Goal: Browse casually: Explore the website without a specific task or goal

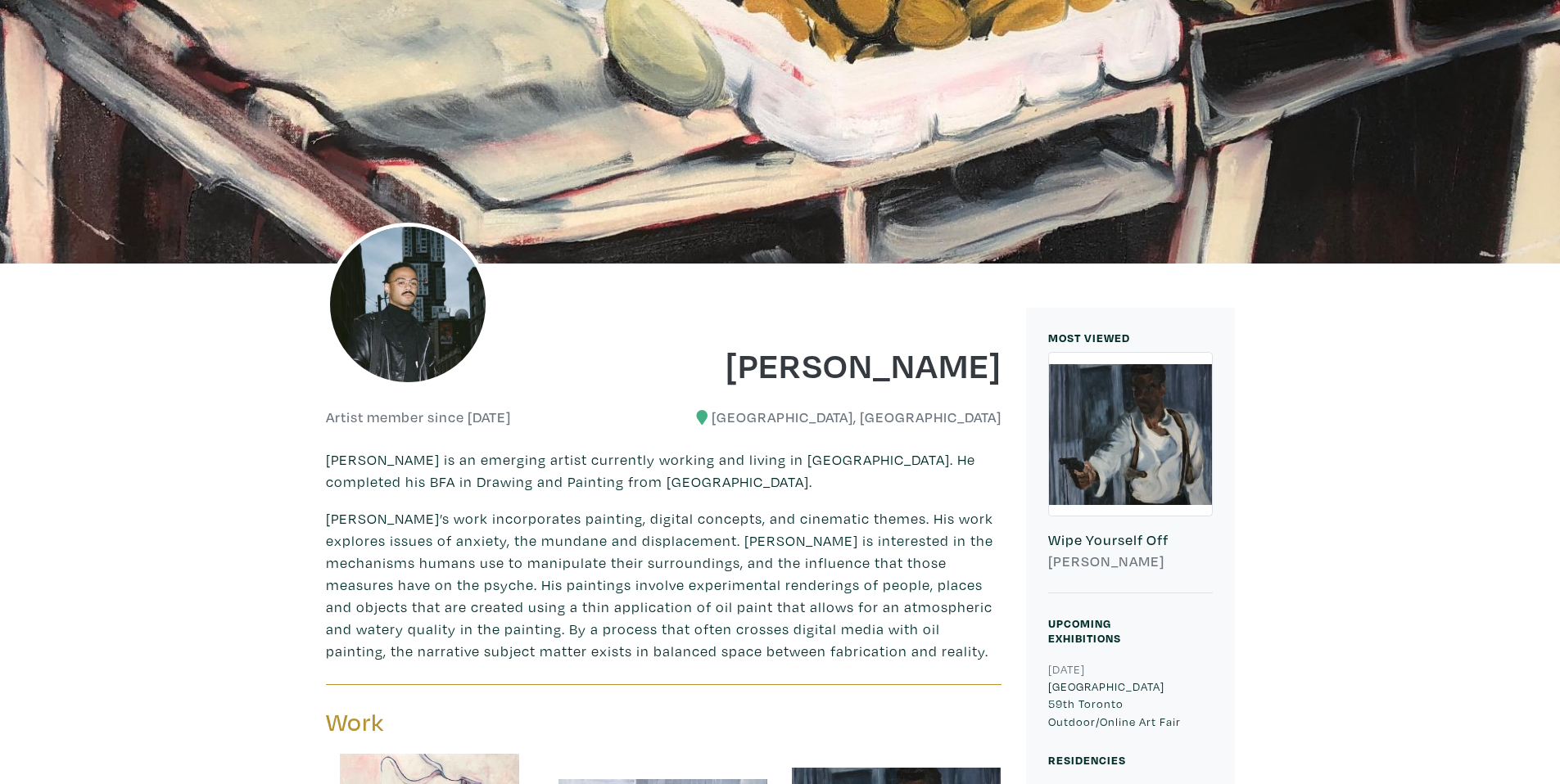
scroll to position [270, 0]
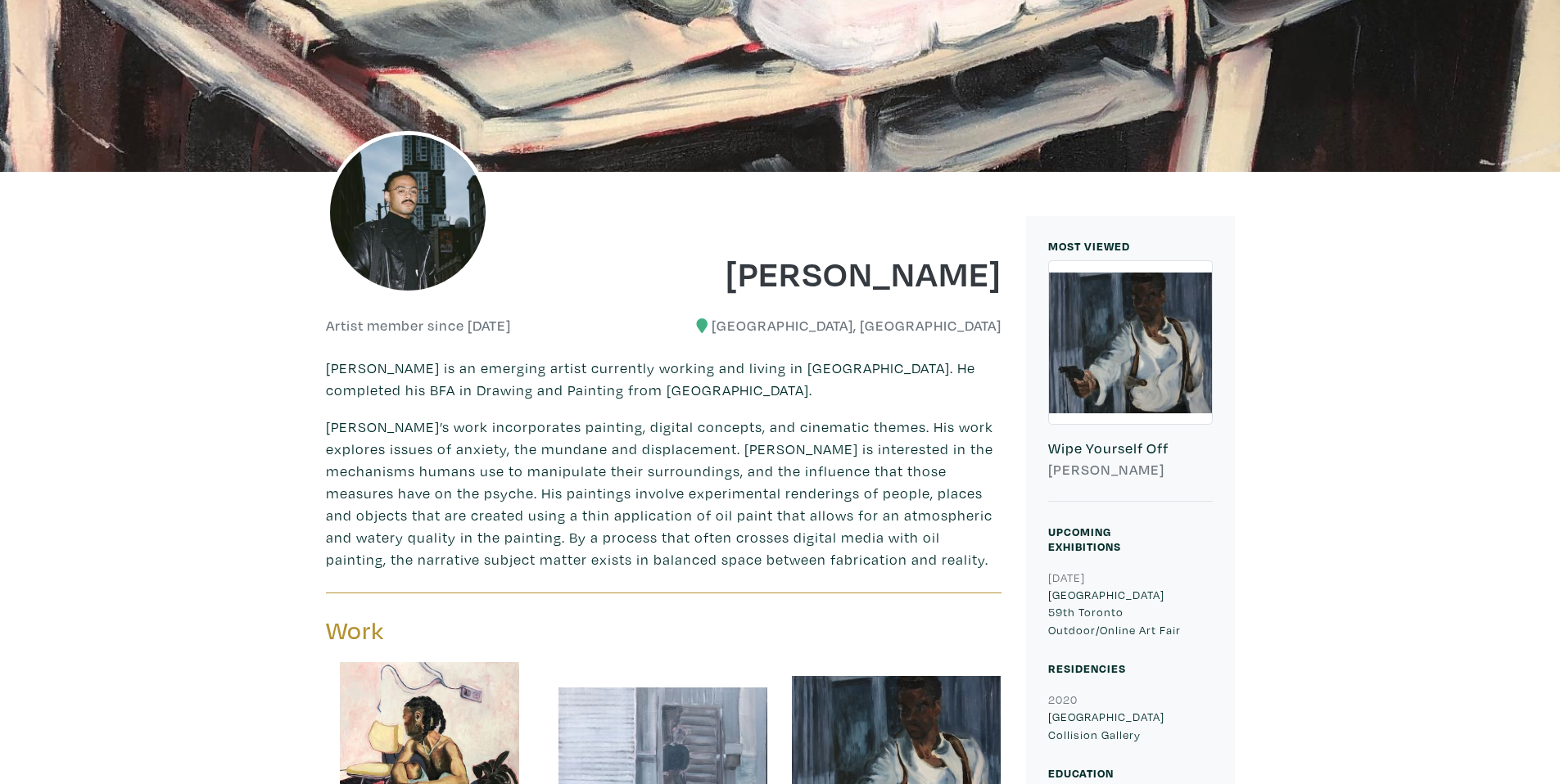
click at [405, 204] on img at bounding box center [407, 212] width 163 height 163
click at [435, 190] on img at bounding box center [407, 212] width 163 height 163
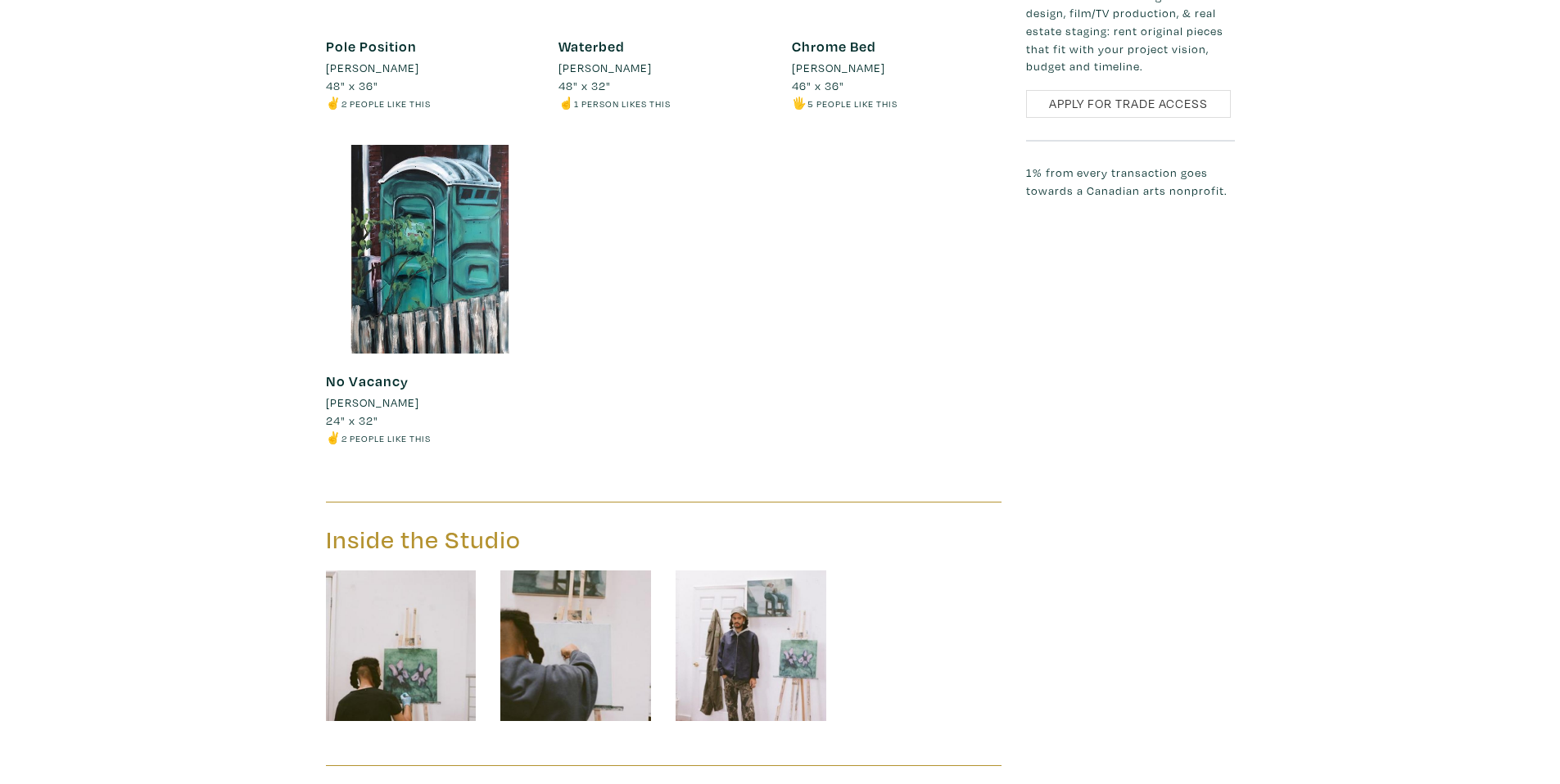
scroll to position [2219, 0]
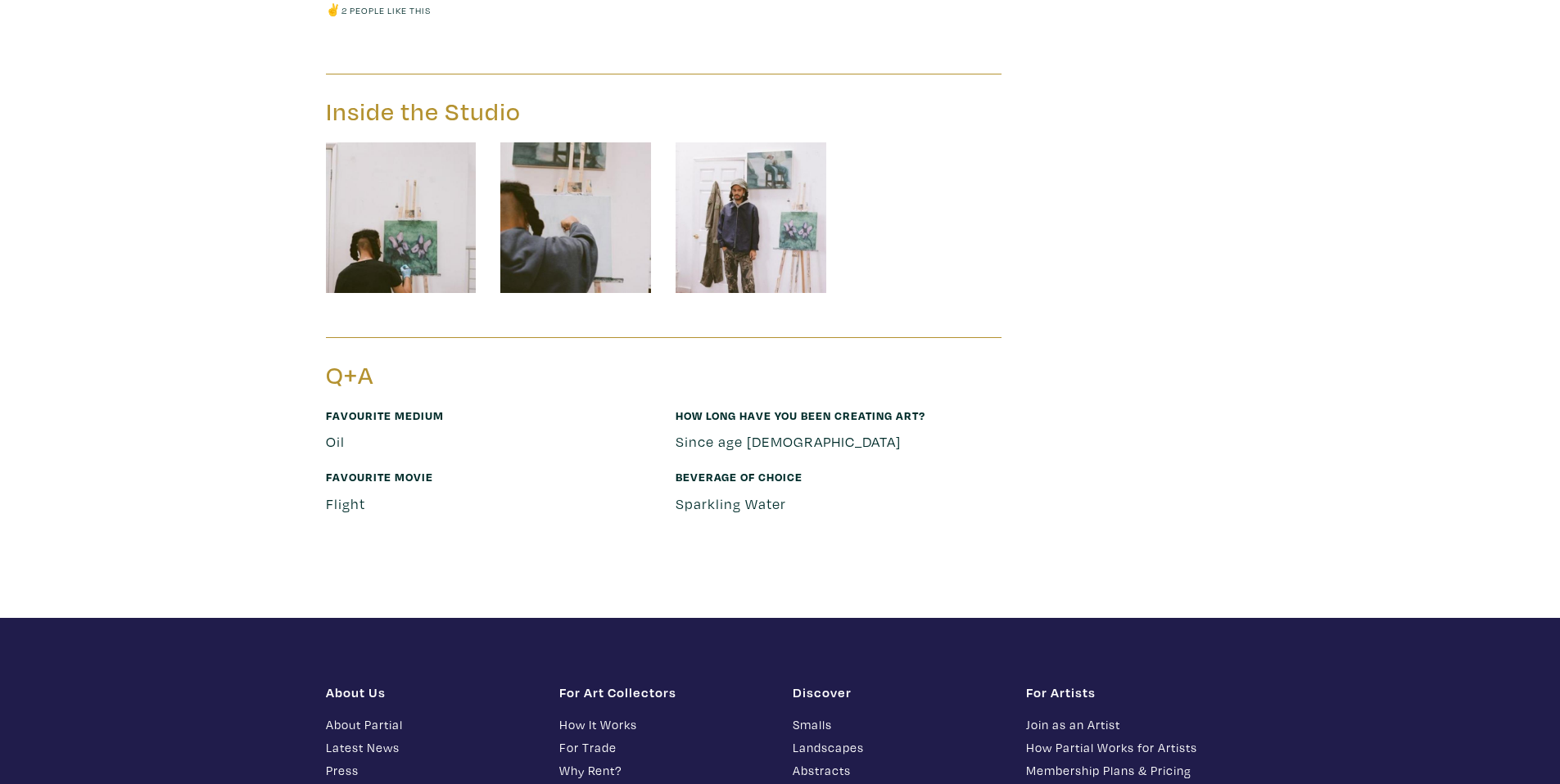
click at [734, 185] on img at bounding box center [751, 218] width 151 height 151
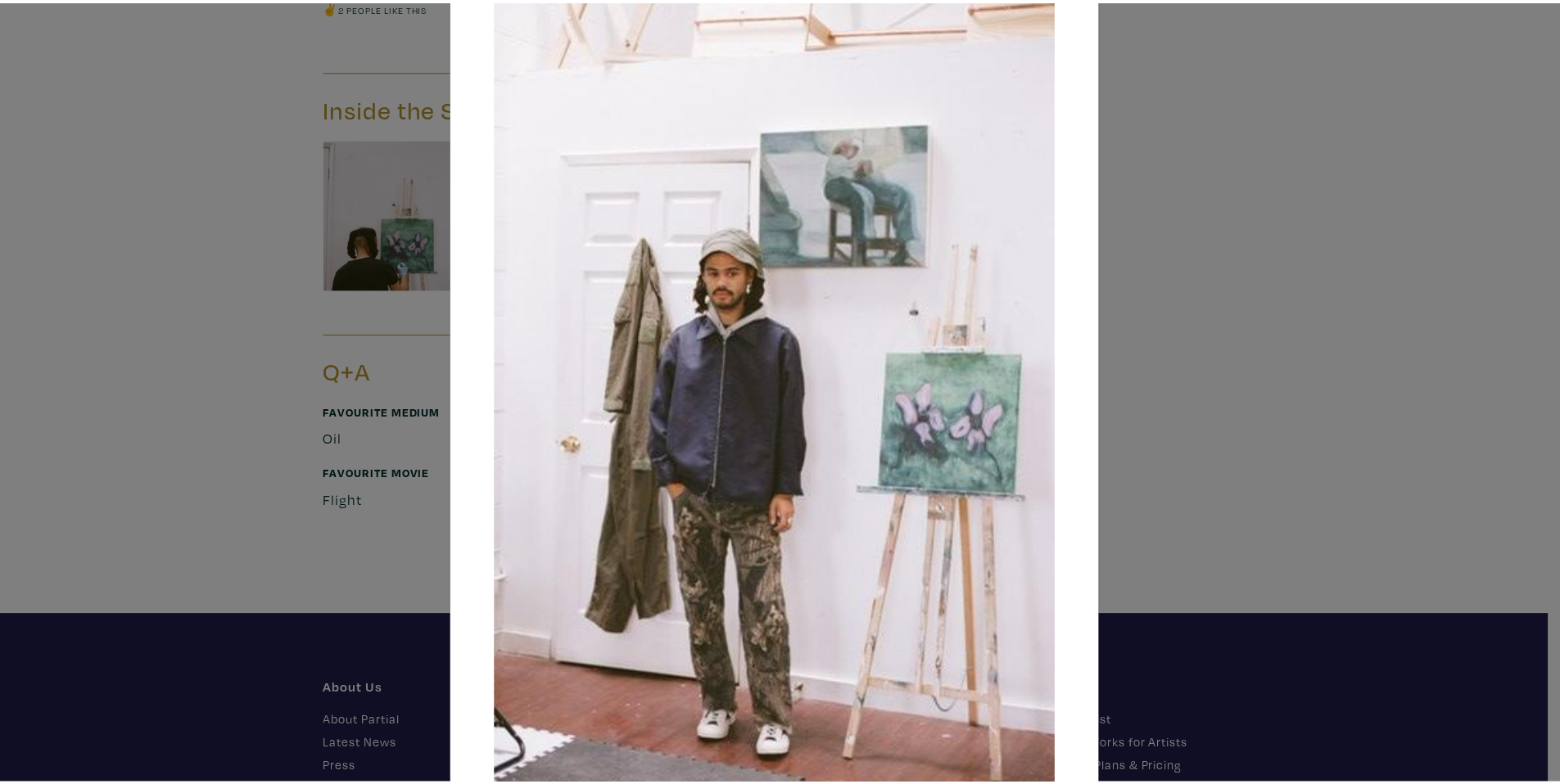
scroll to position [210, 0]
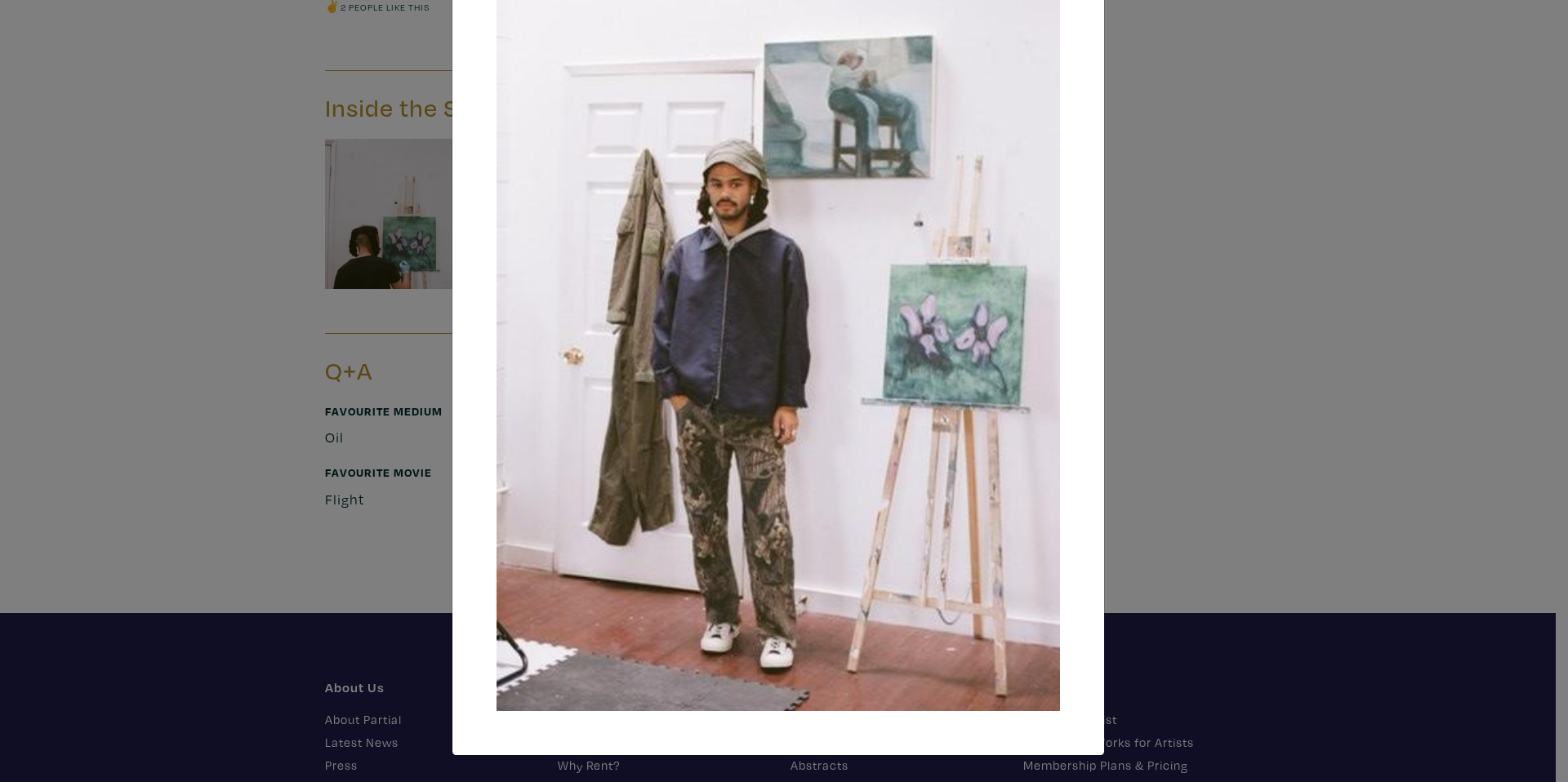
click at [423, 172] on div "× Save changes Close" at bounding box center [784, 391] width 1568 height 782
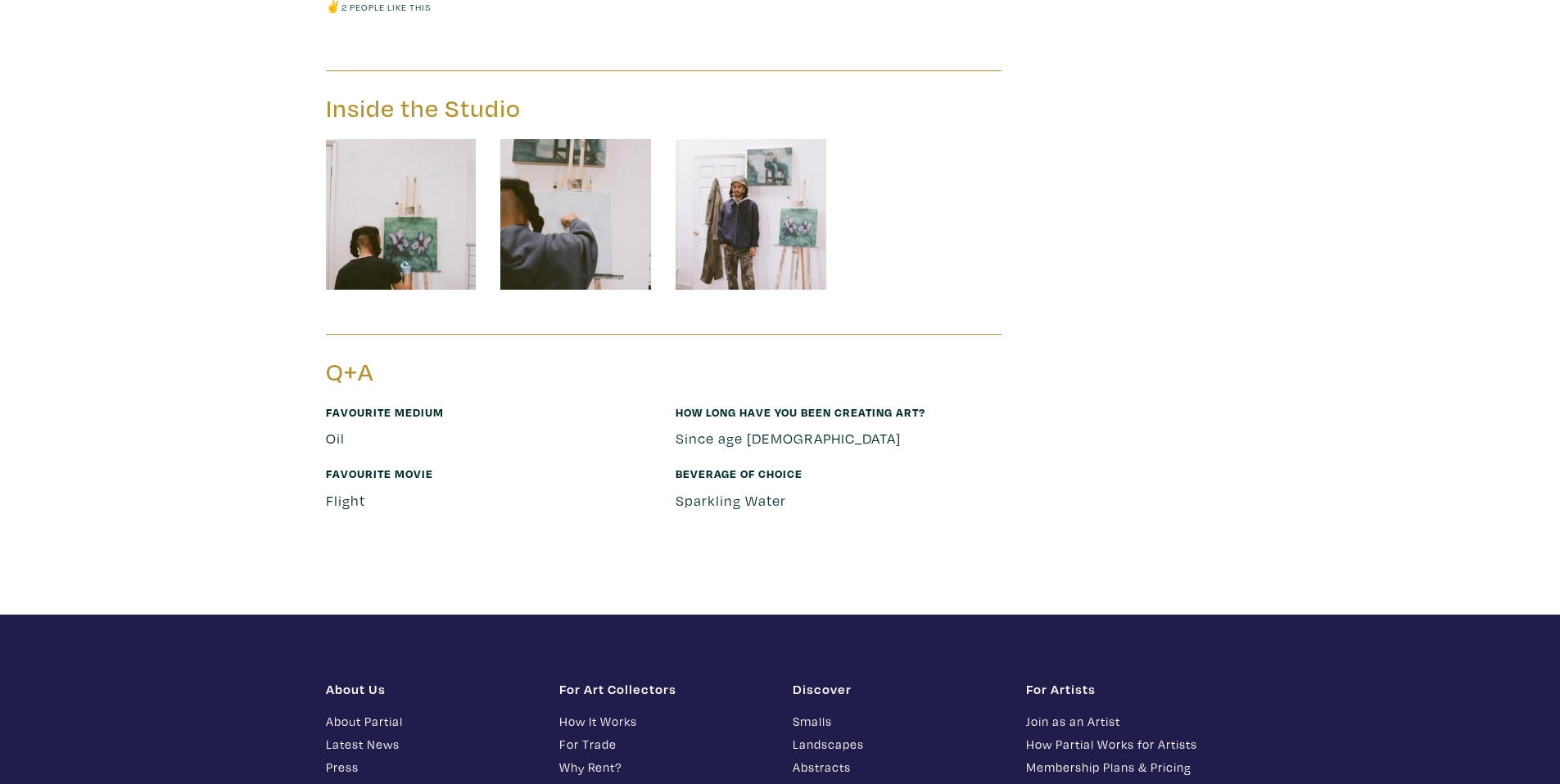
click at [379, 195] on img at bounding box center [401, 214] width 151 height 151
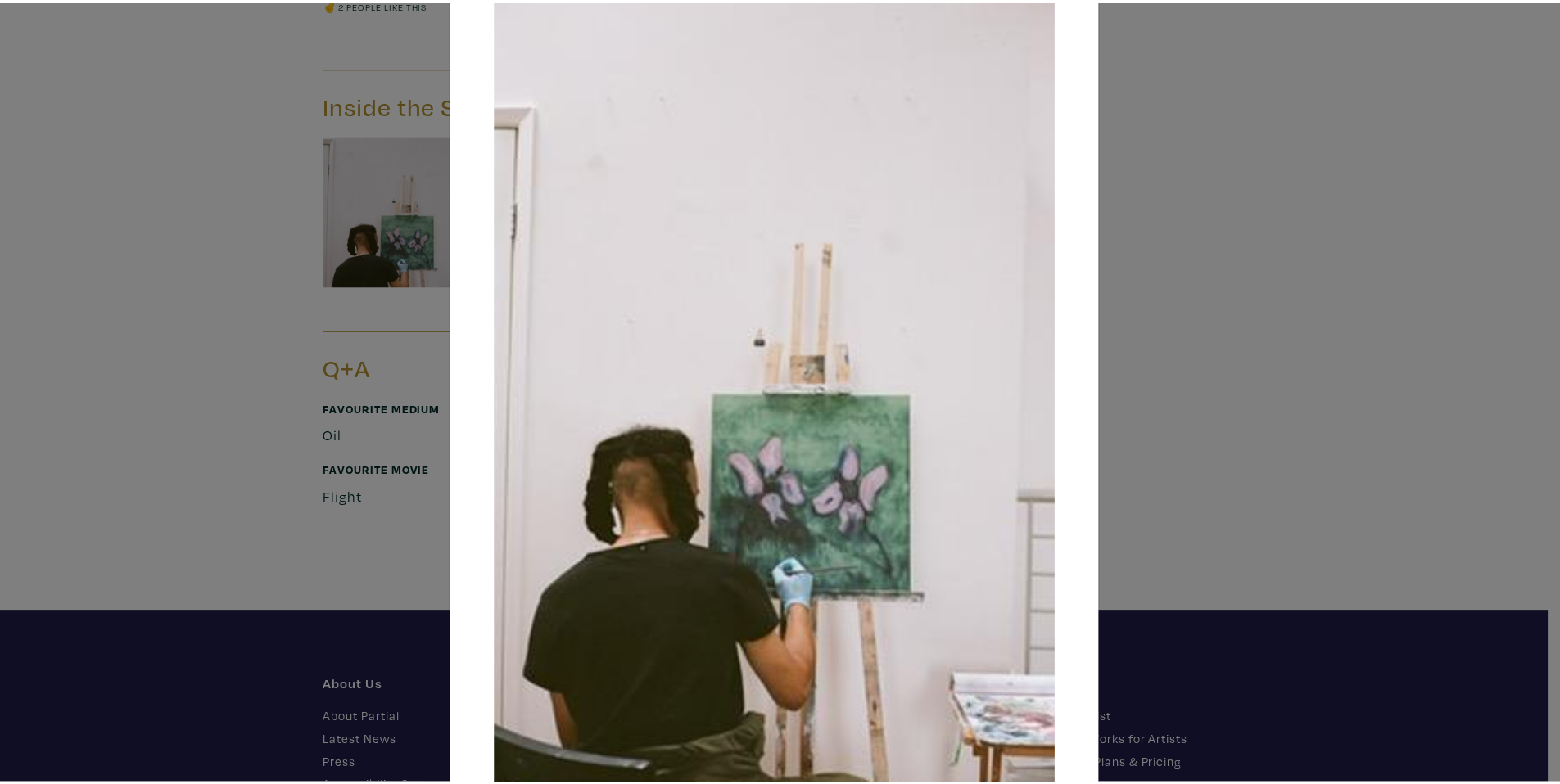
scroll to position [161, 0]
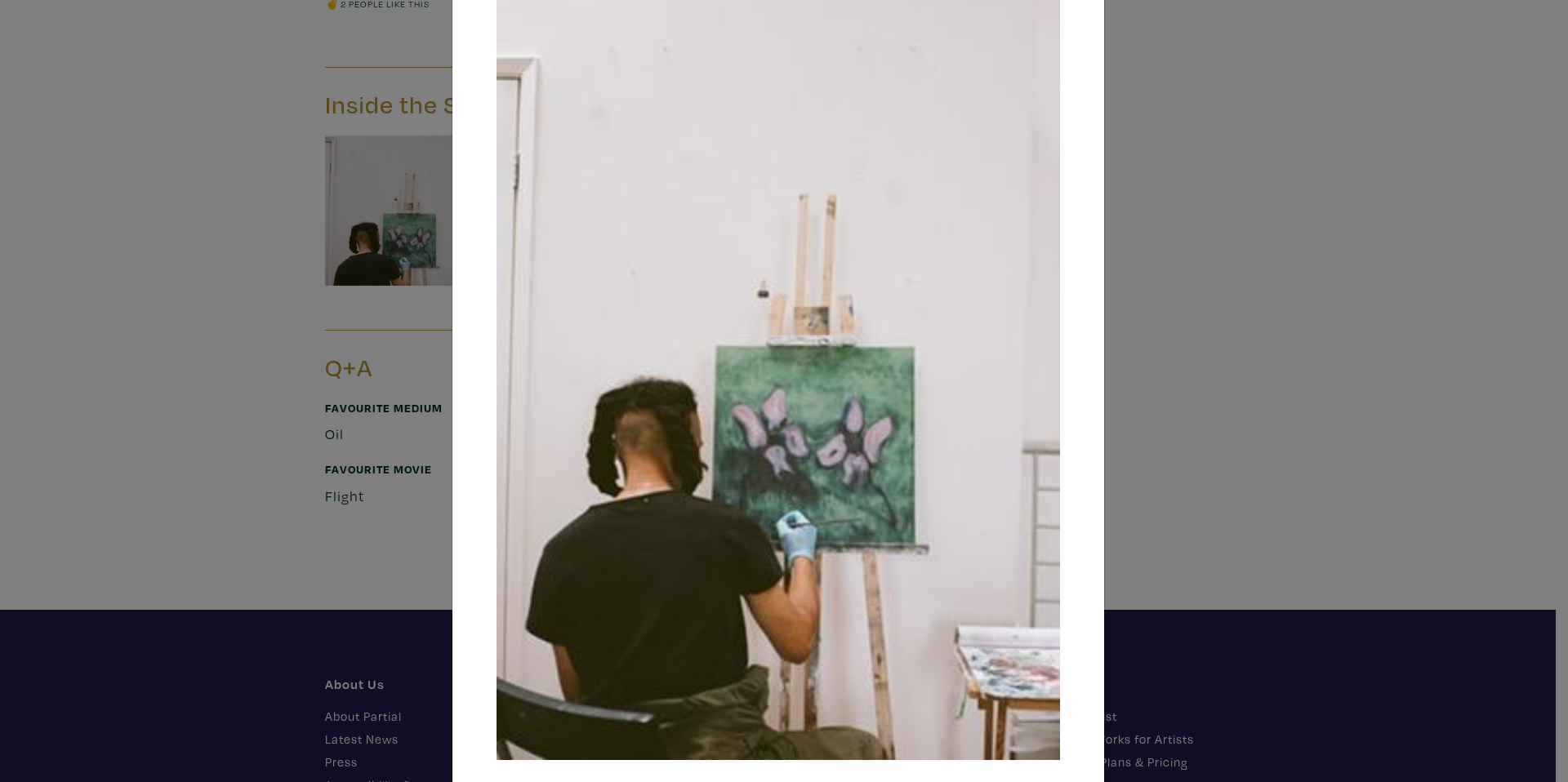
click at [294, 193] on div "× Save changes Close" at bounding box center [784, 391] width 1568 height 782
